Goal: Task Accomplishment & Management: Manage account settings

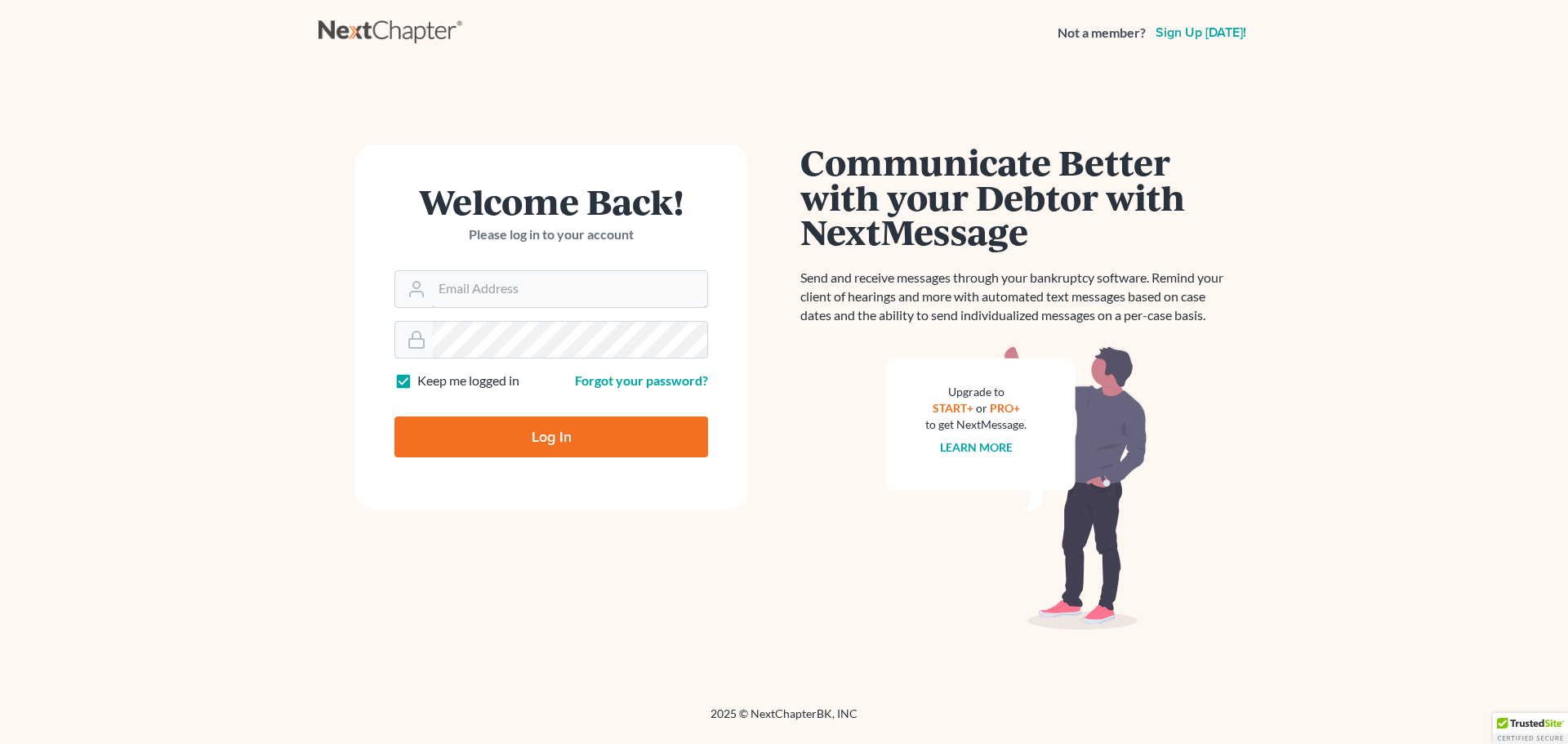
type input "[EMAIL_ADDRESS][DOMAIN_NAME]"
click at [554, 435] on input "Log In" at bounding box center [552, 437] width 314 height 41
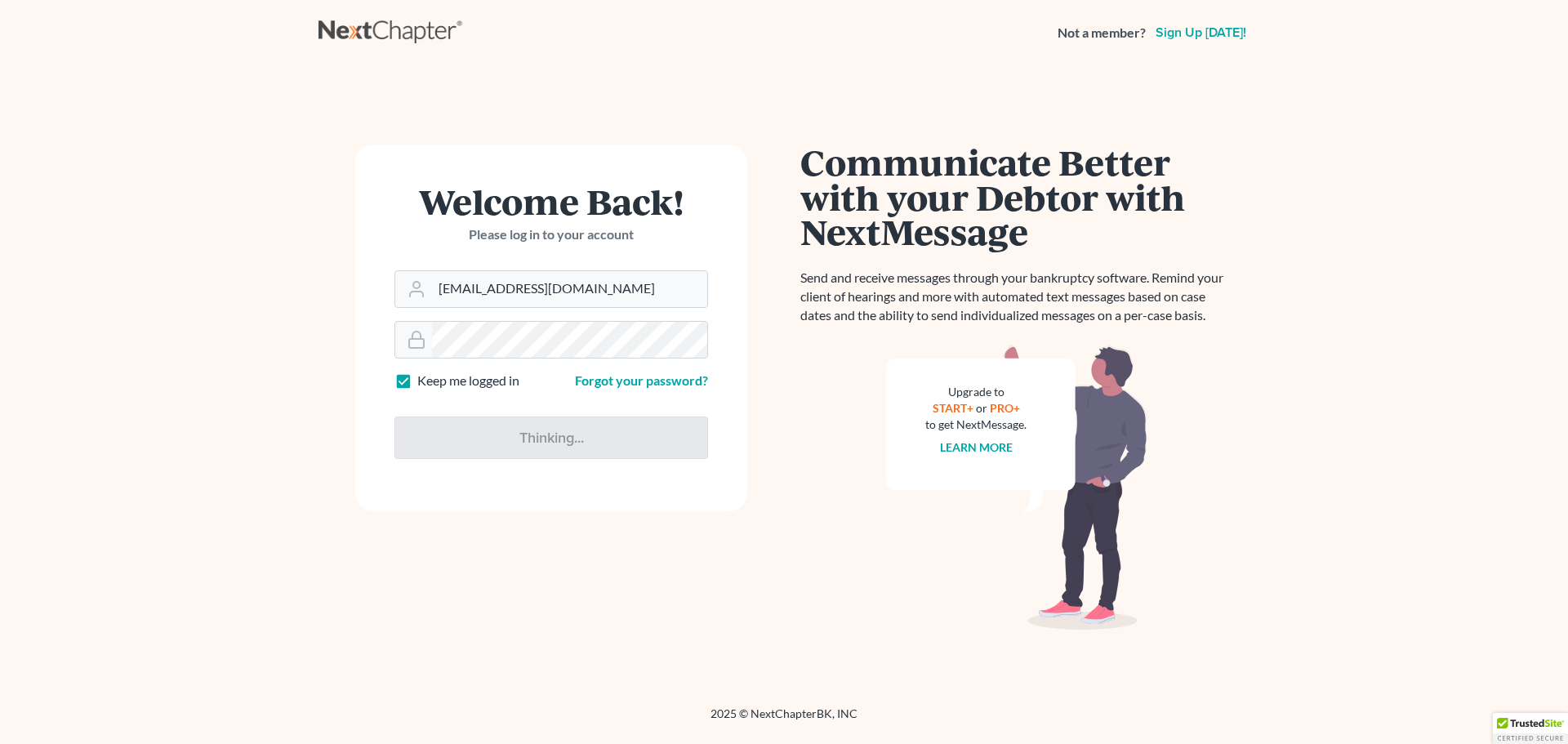
type input "Thinking..."
